Goal: Task Accomplishment & Management: Manage account settings

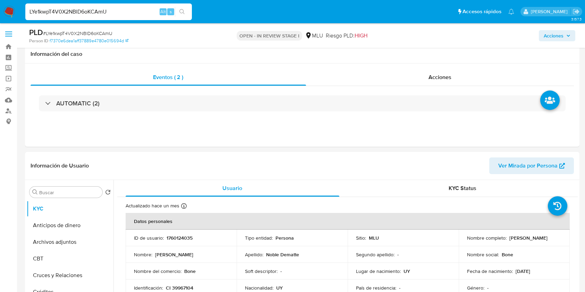
select select "10"
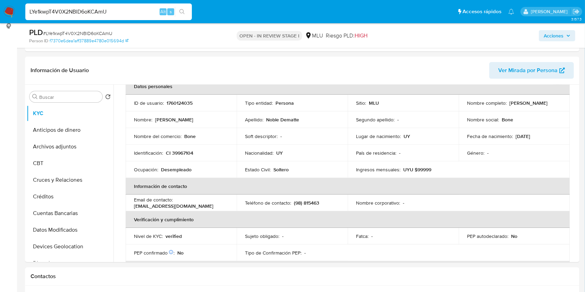
scroll to position [91, 0]
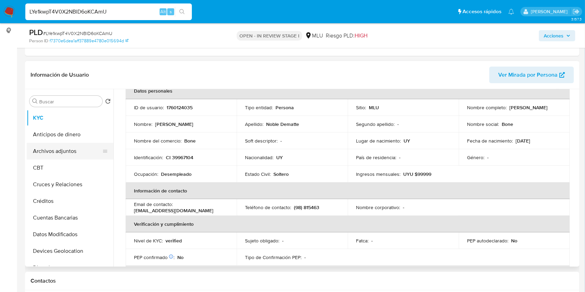
click at [64, 152] on button "Archivos adjuntos" at bounding box center [67, 151] width 81 height 17
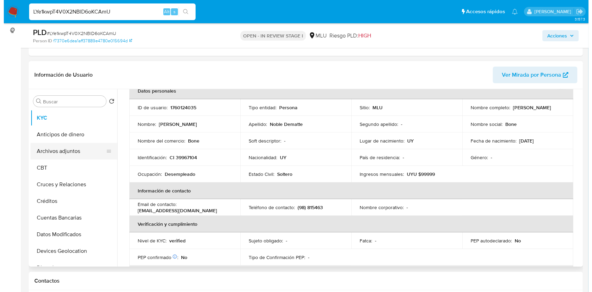
scroll to position [0, 0]
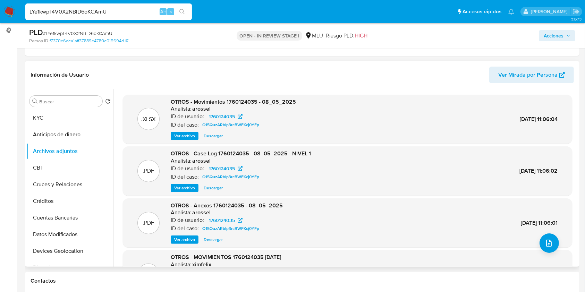
click at [435, 258] on div ".XLSX OTROS - MOVIMIENTOS 1760124035 10 07 2024 Analista: ximfelix ID de usuari…" at bounding box center [347, 275] width 442 height 42
click at [560, 247] on div ".PDF OTROS - Anexos 1760124035 - 08_05_2025 Analista: arossel ID de usuario: 17…" at bounding box center [347, 223] width 449 height 49
click at [547, 239] on icon "upload-file" at bounding box center [549, 243] width 8 height 8
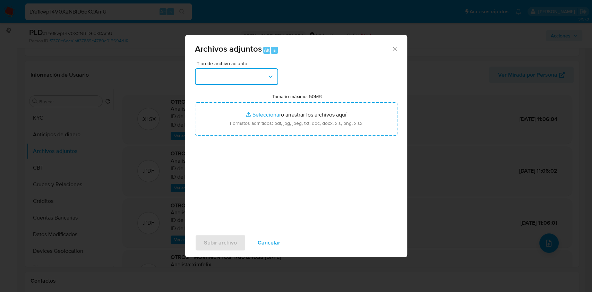
click at [229, 73] on button "button" at bounding box center [236, 76] width 83 height 17
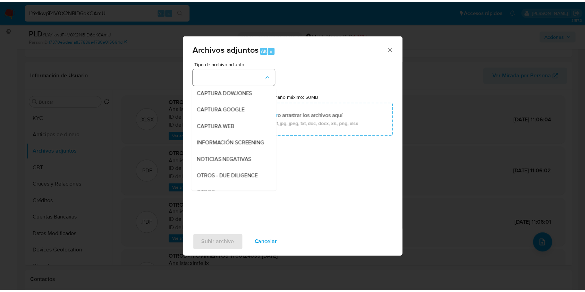
scroll to position [36, 0]
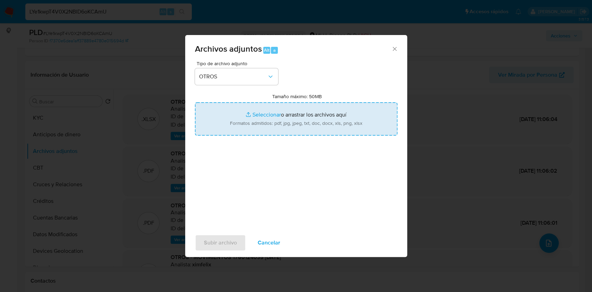
type input "C:\fakepath\CASE LOG 1760124035 22_08_2025 - NIVEL 1.pdf"
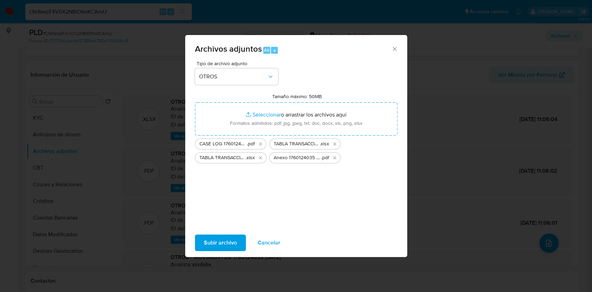
click at [209, 243] on span "Subir archivo" at bounding box center [220, 242] width 33 height 15
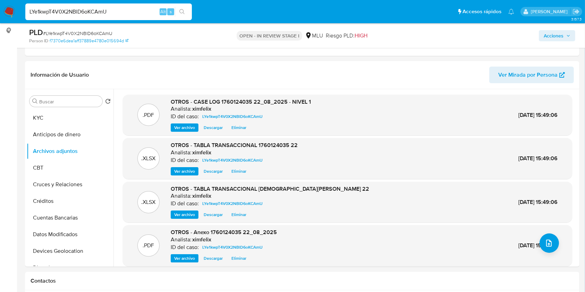
click at [554, 34] on span "Acciones" at bounding box center [554, 35] width 20 height 11
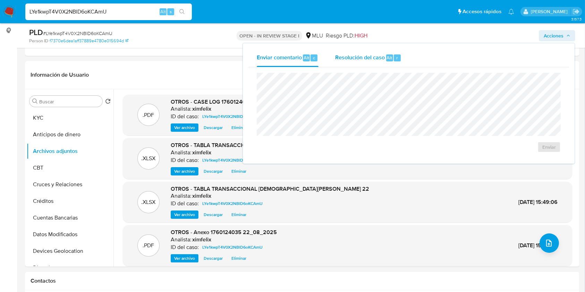
click at [382, 62] on div "Resolución del caso Alt r" at bounding box center [368, 58] width 66 height 18
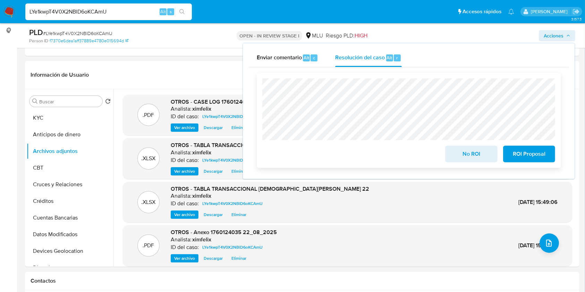
click at [514, 153] on span "ROI Proposal" at bounding box center [529, 153] width 34 height 15
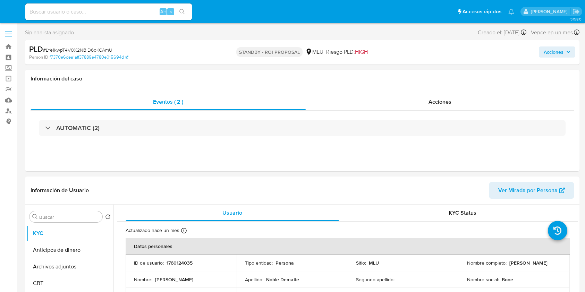
select select "10"
click at [108, 8] on input at bounding box center [108, 11] width 167 height 9
paste input "BqqRpXneXcDFKKpIBltDuKWX"
type input "BqqRpXneXcDFKKpIBltDuKWX"
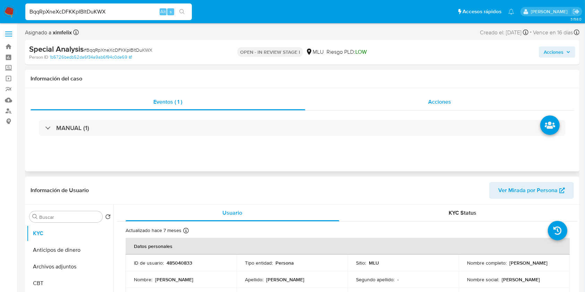
select select "10"
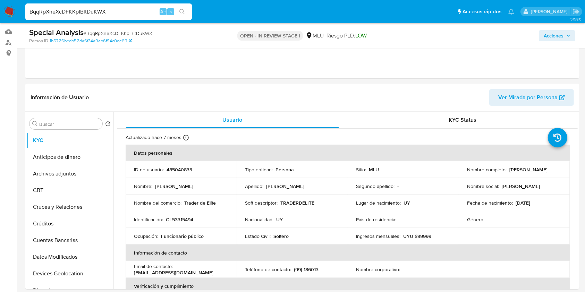
scroll to position [70, 0]
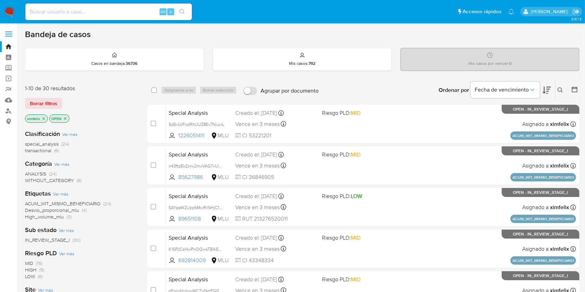
click at [4, 12] on img at bounding box center [9, 12] width 12 height 12
